Goal: Information Seeking & Learning: Learn about a topic

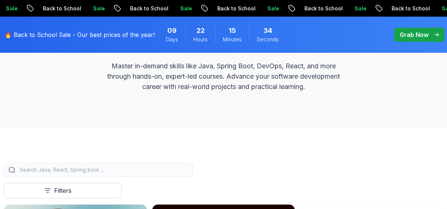
scroll to position [103, 0]
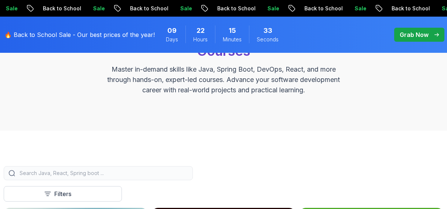
click at [103, 168] on div at bounding box center [98, 173] width 189 height 14
click at [90, 177] on div at bounding box center [98, 173] width 189 height 14
click at [87, 173] on input "search" at bounding box center [103, 173] width 170 height 7
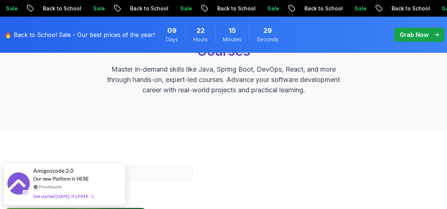
type input "spring data"
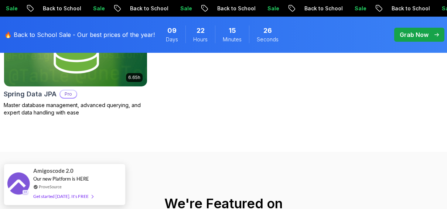
scroll to position [308, 0]
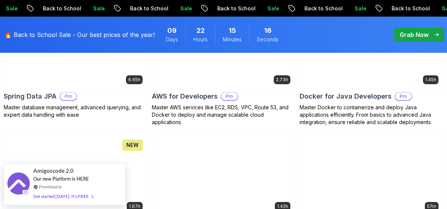
scroll to position [410, 0]
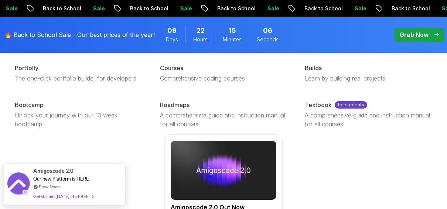
scroll to position [567, 0]
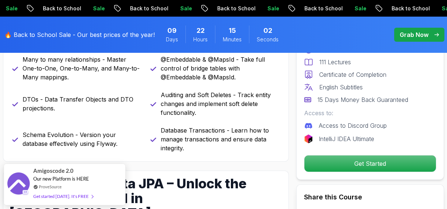
click at [153, 119] on div "JPA and Hibernate Fundamentals - Understand how Spring Data JPA simplifies data…" at bounding box center [145, 51] width 267 height 204
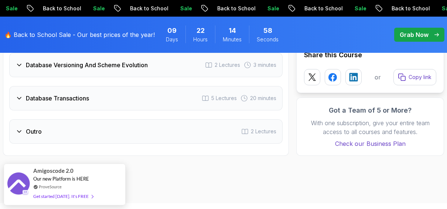
scroll to position [1708, 0]
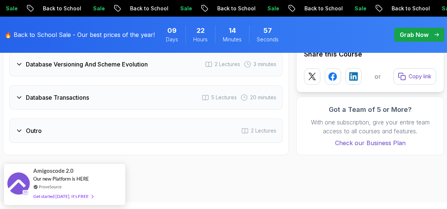
click at [143, 119] on div "Outro 2 Lectures" at bounding box center [145, 131] width 273 height 24
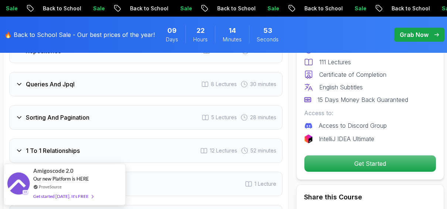
scroll to position [1134, 0]
